Goal: Transaction & Acquisition: Purchase product/service

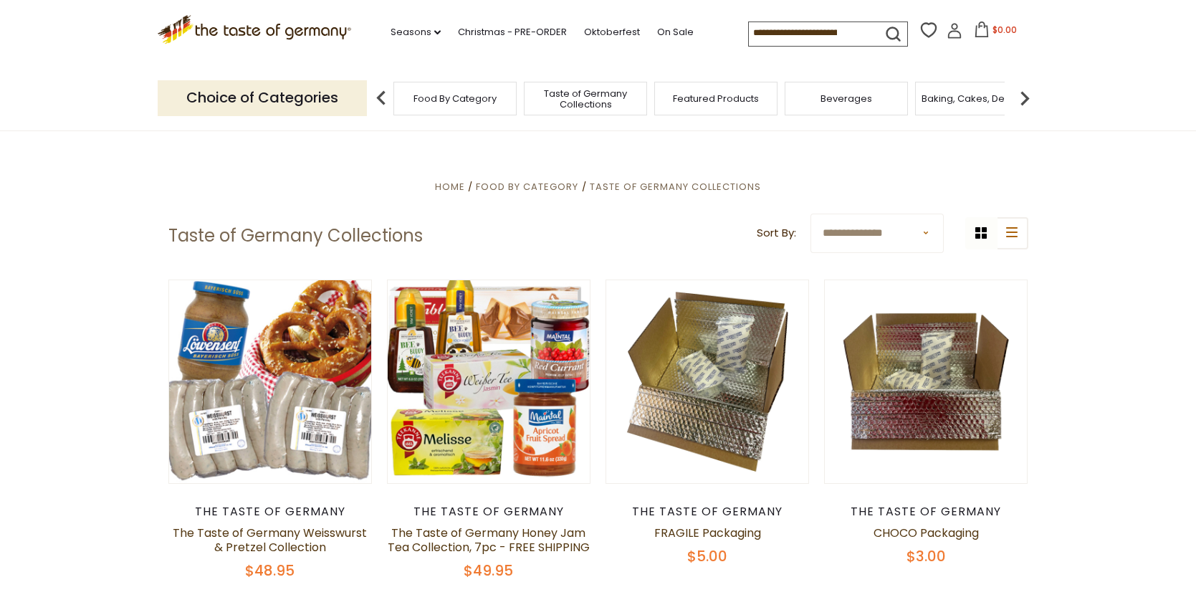
scroll to position [7, 0]
click at [259, 29] on icon ".st0{fill:#EDD300;} .st1{fill:#D33E21;}" at bounding box center [255, 29] width 194 height 29
